Goal: Task Accomplishment & Management: Use online tool/utility

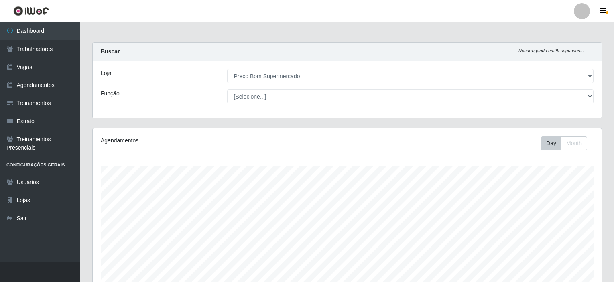
select select "387"
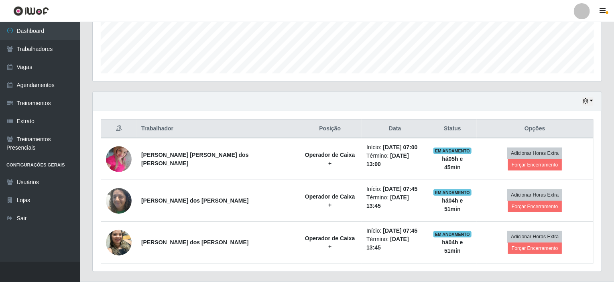
scroll to position [166, 508]
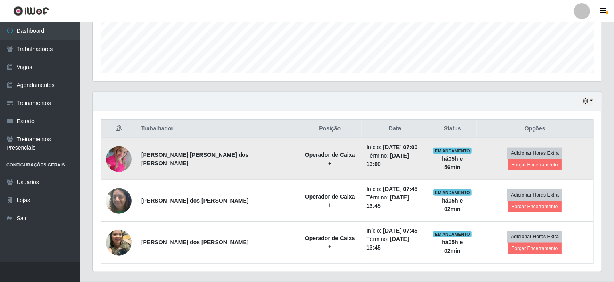
click at [127, 156] on img at bounding box center [119, 159] width 26 height 34
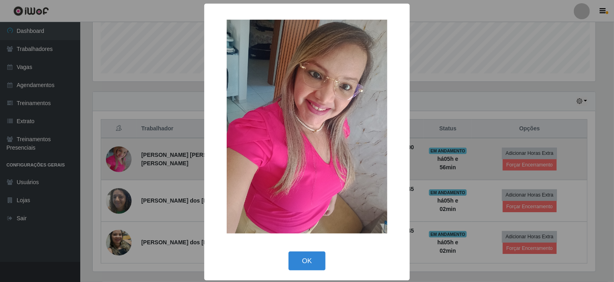
scroll to position [166, 505]
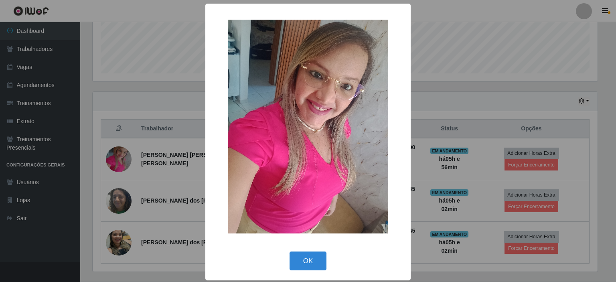
click at [253, 130] on img at bounding box center [308, 127] width 160 height 214
click at [296, 115] on img at bounding box center [308, 127] width 160 height 214
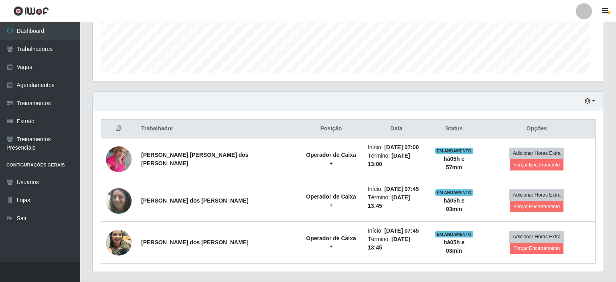
scroll to position [166, 508]
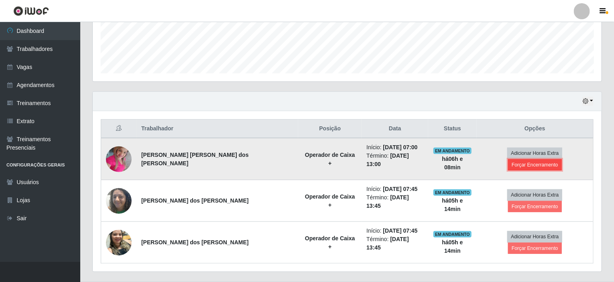
click at [551, 159] on button "Forçar Encerramento" at bounding box center [535, 164] width 54 height 11
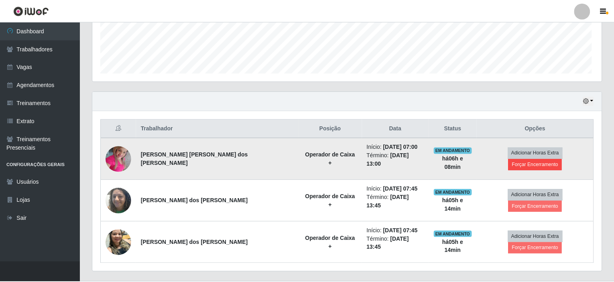
scroll to position [166, 505]
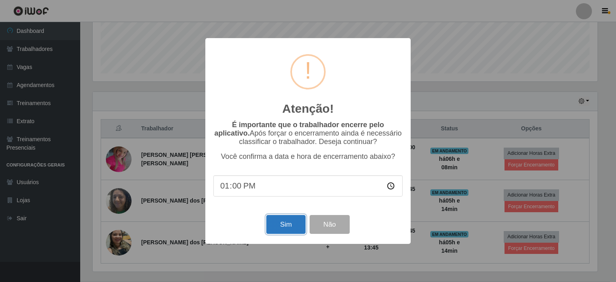
click at [286, 222] on button "Sim" at bounding box center [285, 224] width 39 height 19
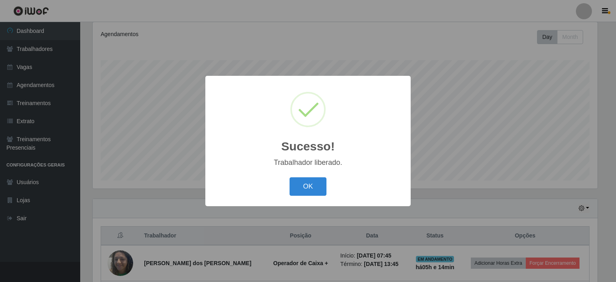
click at [305, 177] on div "OK Cancel" at bounding box center [307, 186] width 189 height 23
click at [311, 189] on button "OK" at bounding box center [308, 186] width 37 height 19
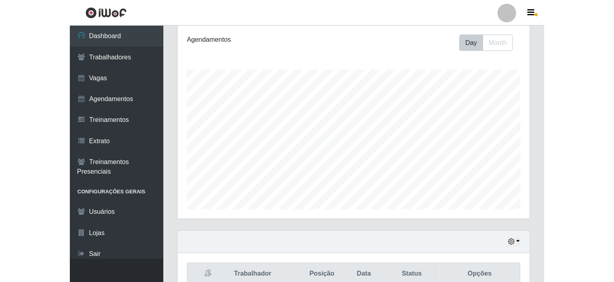
scroll to position [166, 508]
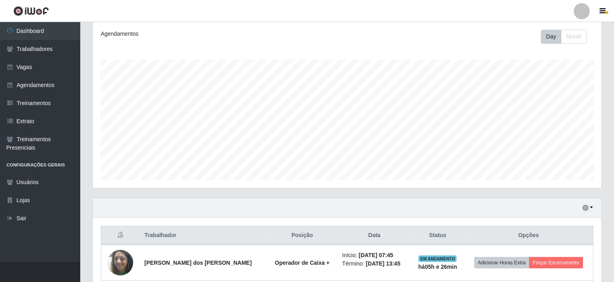
drag, startPoint x: 475, startPoint y: 27, endPoint x: 471, endPoint y: 28, distance: 4.5
click at [475, 27] on div "Agendamentos Day Month 05/08 Agendamentos 5.87" at bounding box center [347, 105] width 508 height 166
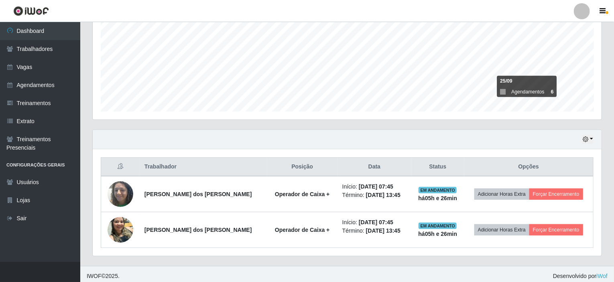
scroll to position [178, 0]
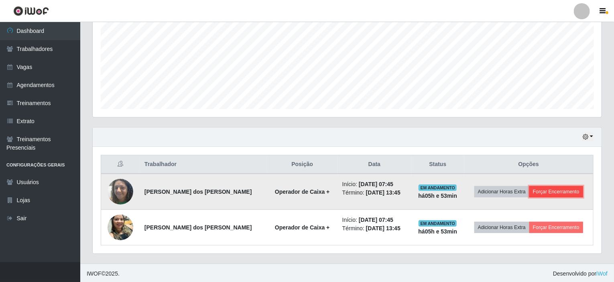
click at [543, 188] on button "Forçar Encerramento" at bounding box center [556, 191] width 54 height 11
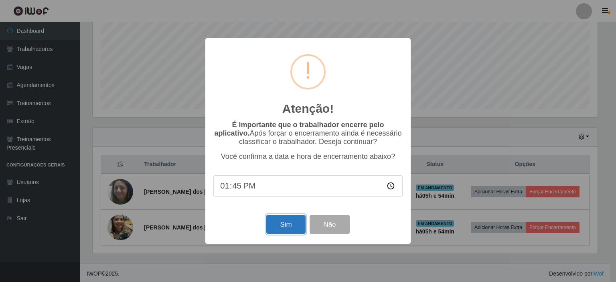
click at [286, 225] on button "Sim" at bounding box center [285, 224] width 39 height 19
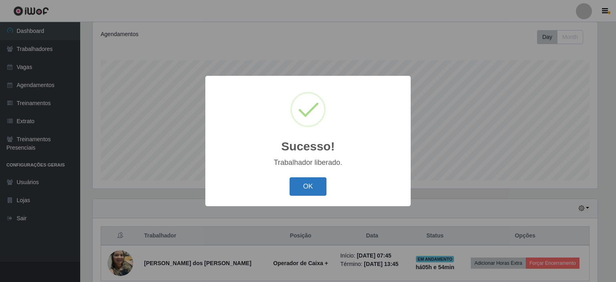
click at [306, 190] on button "OK" at bounding box center [308, 186] width 37 height 19
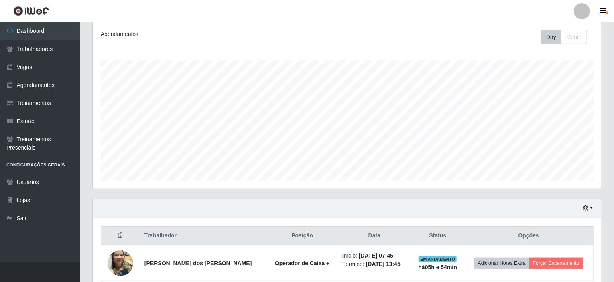
scroll to position [142, 0]
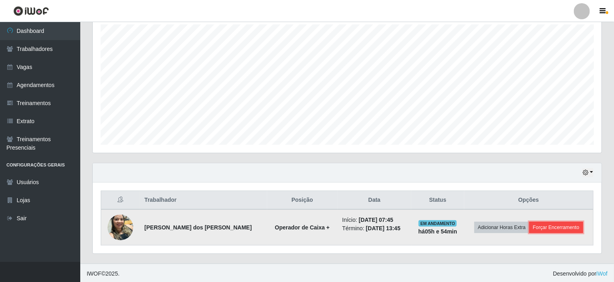
click at [547, 227] on button "Forçar Encerramento" at bounding box center [556, 227] width 54 height 11
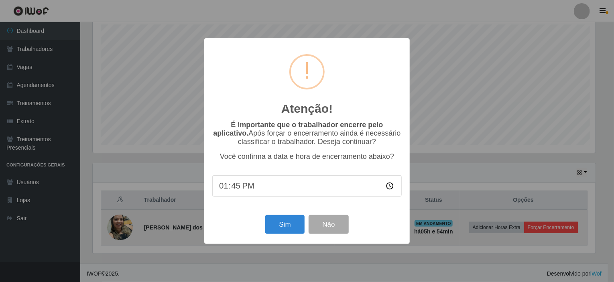
scroll to position [166, 505]
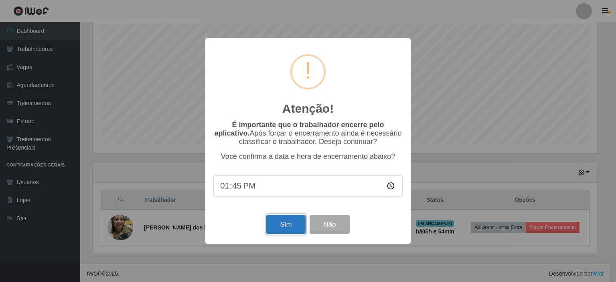
click at [285, 226] on button "Sim" at bounding box center [285, 224] width 39 height 19
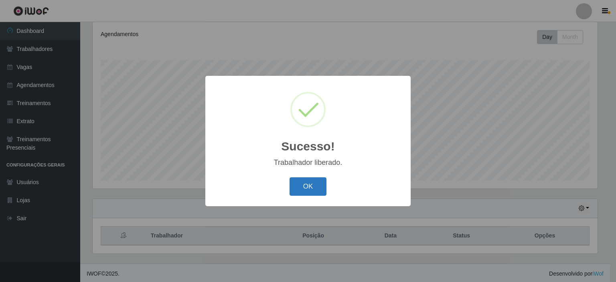
click at [303, 184] on button "OK" at bounding box center [308, 186] width 37 height 19
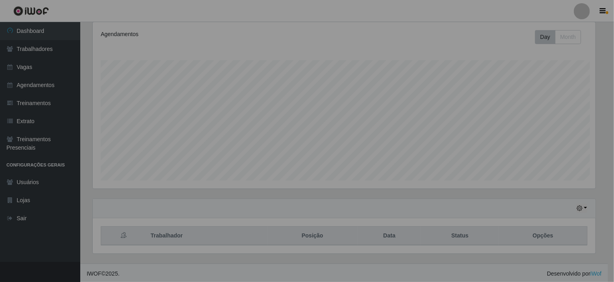
scroll to position [166, 508]
